Goal: Find specific page/section: Find specific page/section

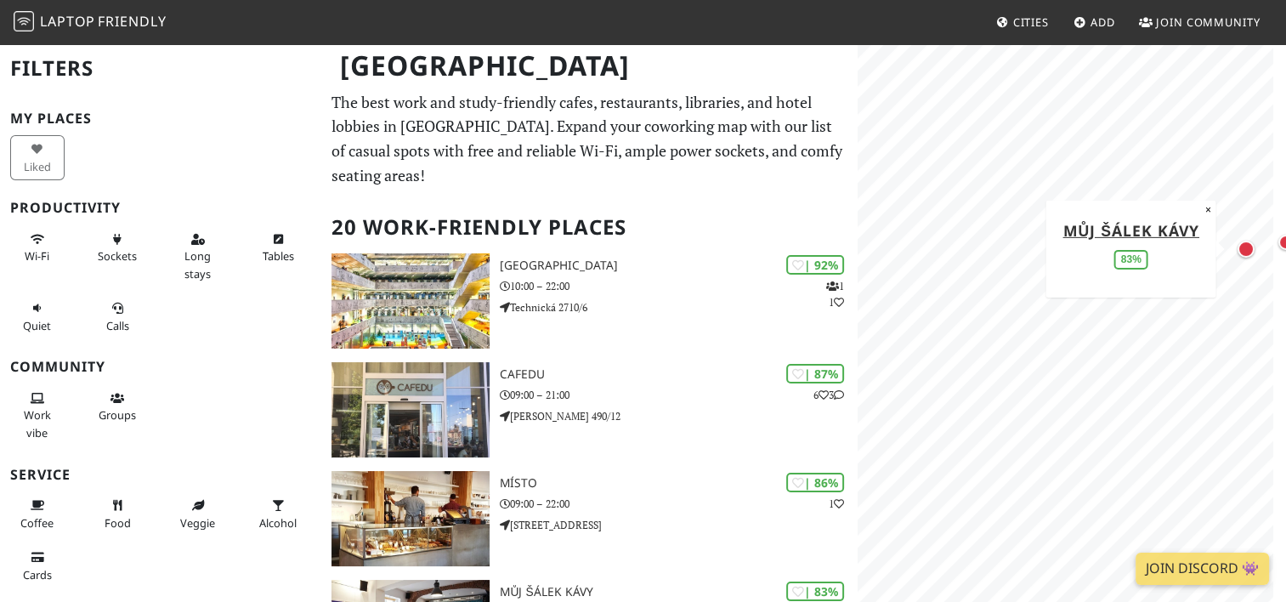
click at [1252, 254] on div "Map marker" at bounding box center [1245, 248] width 17 height 17
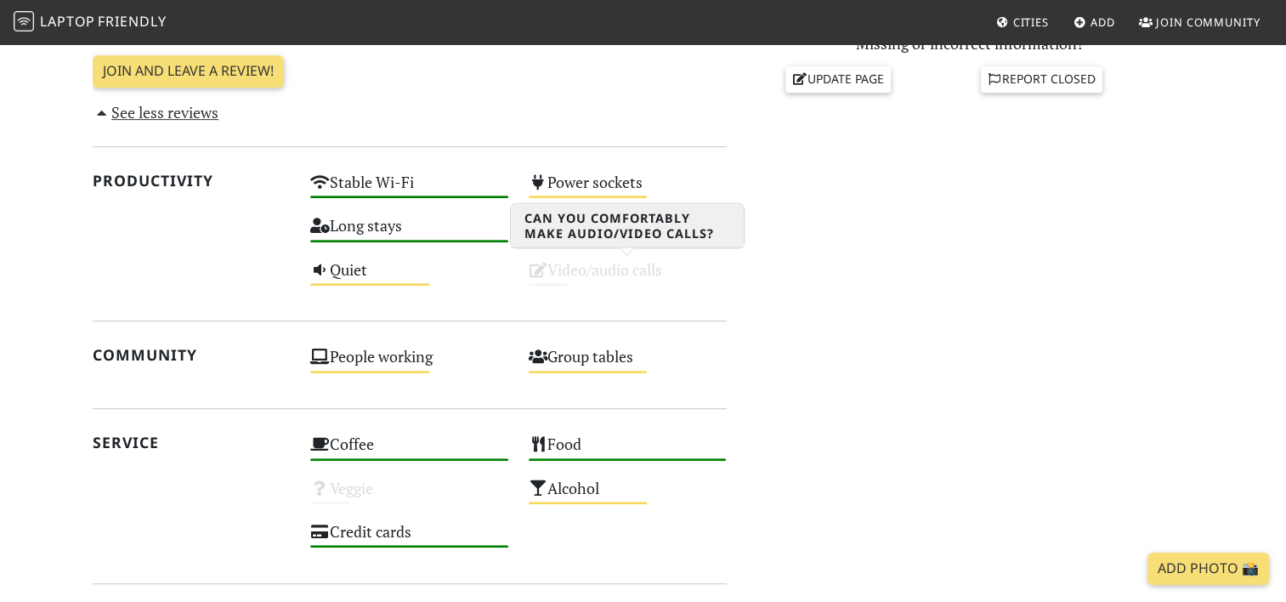
scroll to position [794, 0]
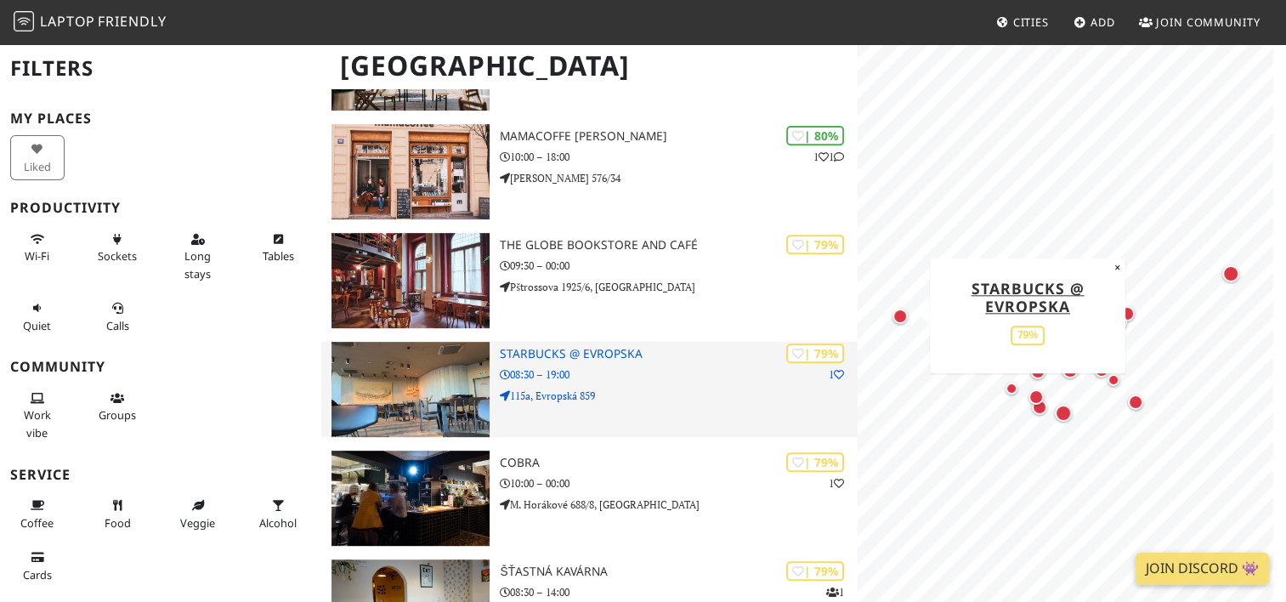
scroll to position [681, 0]
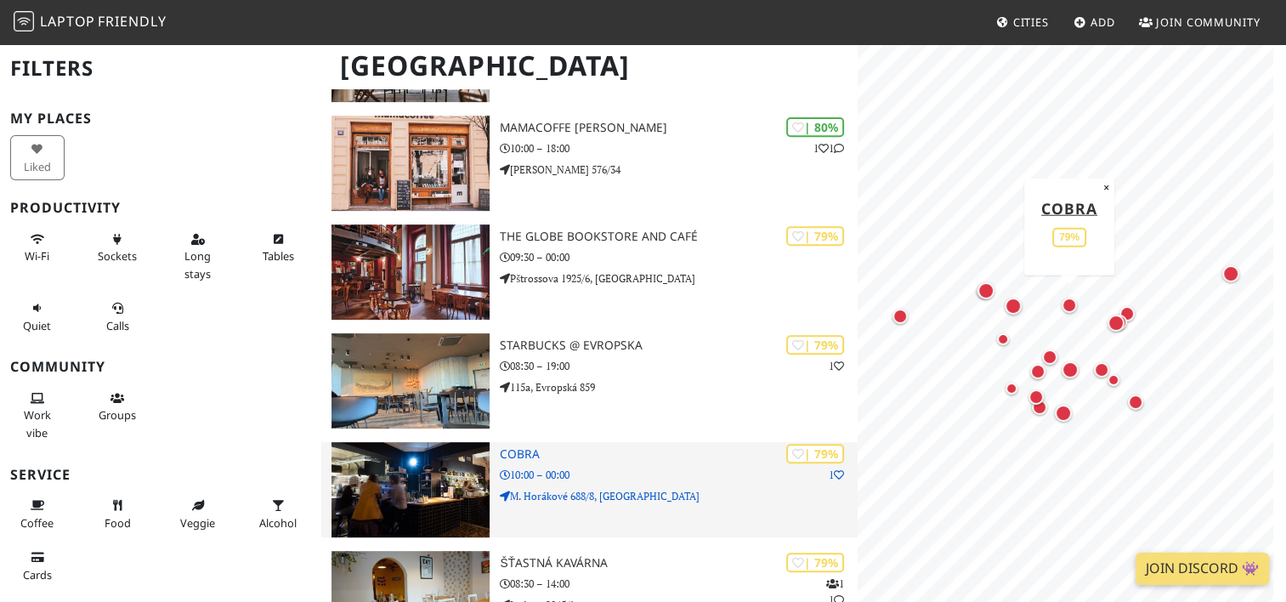
click at [623, 467] on p "10:00 – 00:00" at bounding box center [678, 475] width 357 height 16
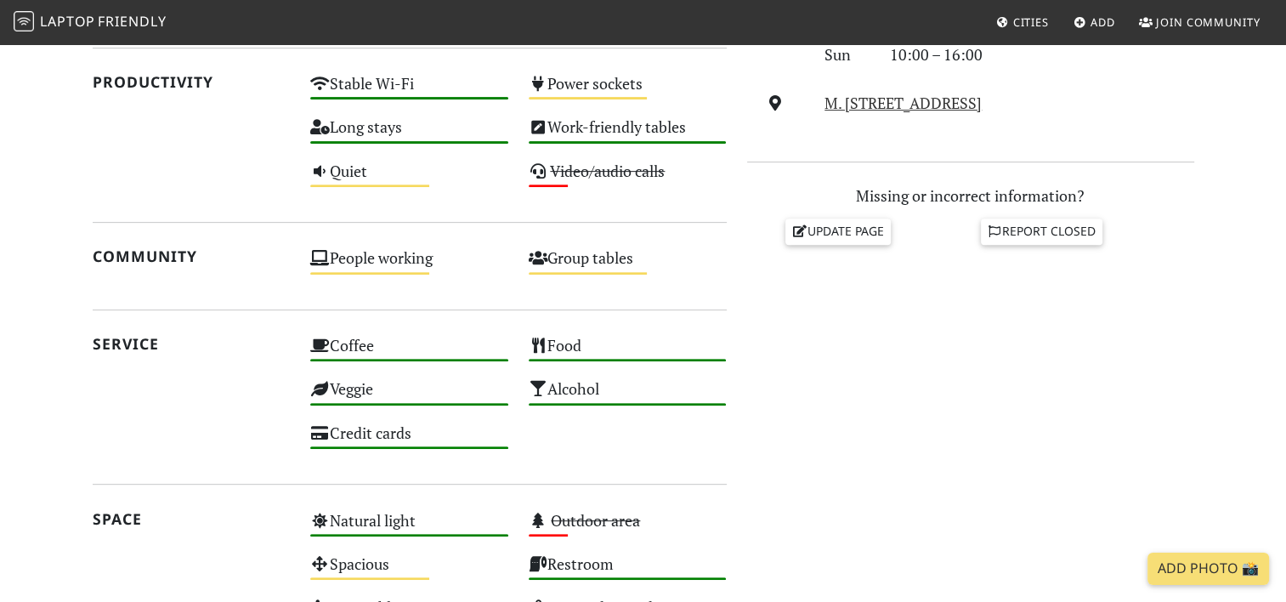
scroll to position [648, 0]
